Goal: Task Accomplishment & Management: Manage account settings

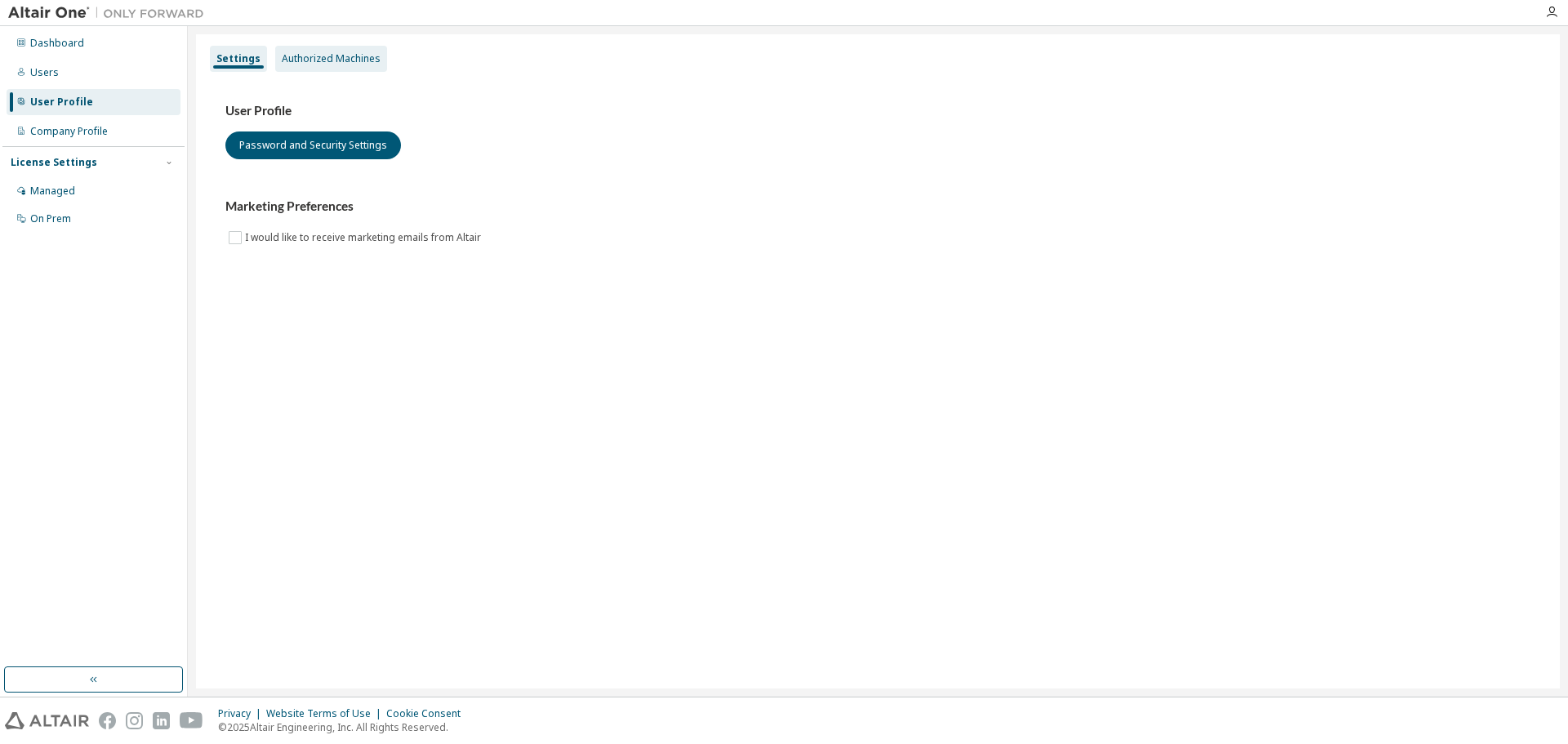
click at [351, 53] on div "Authorized Machines" at bounding box center [330, 58] width 98 height 13
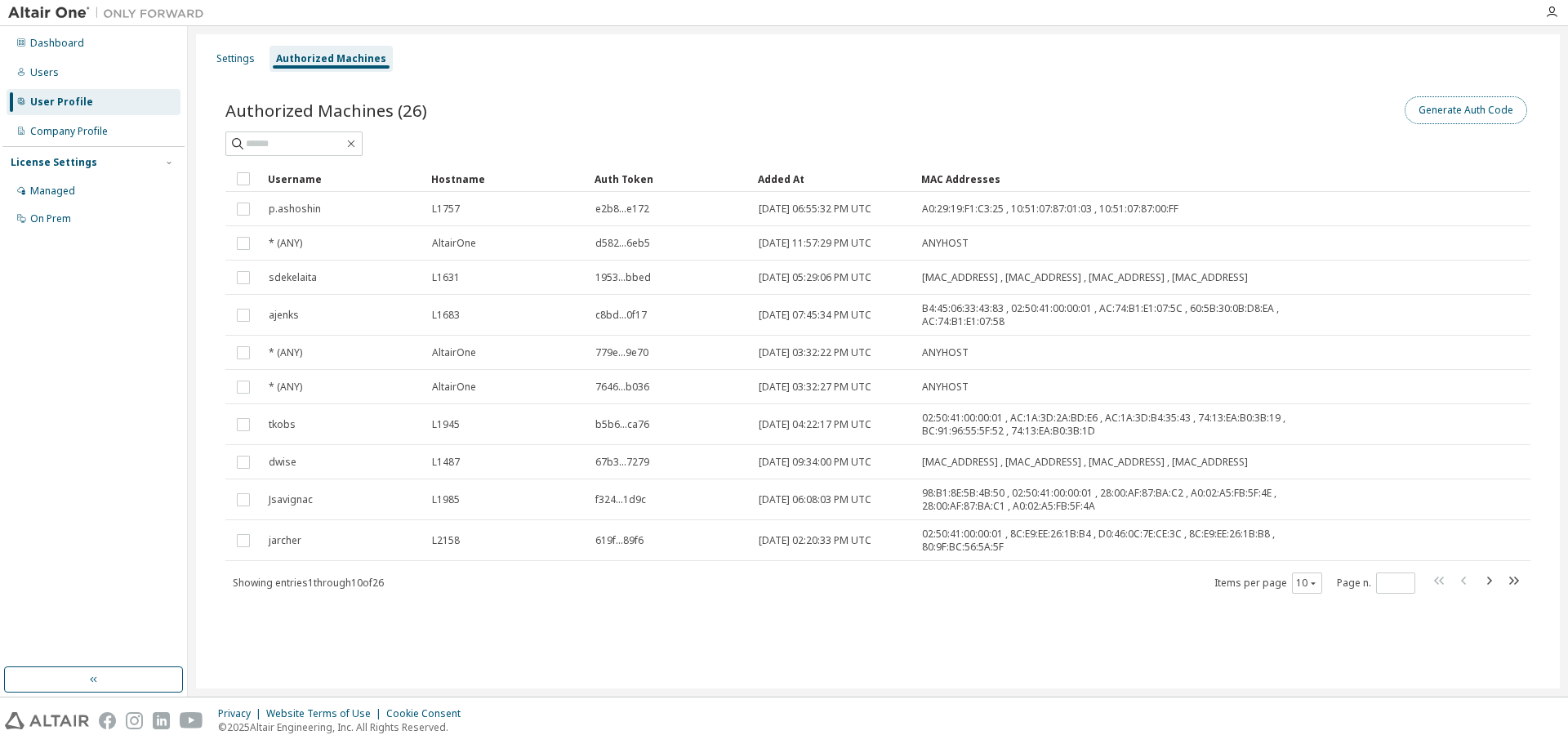
click at [1493, 114] on button "Generate Auth Code" at bounding box center [1465, 110] width 122 height 27
